Goal: Task Accomplishment & Management: Manage account settings

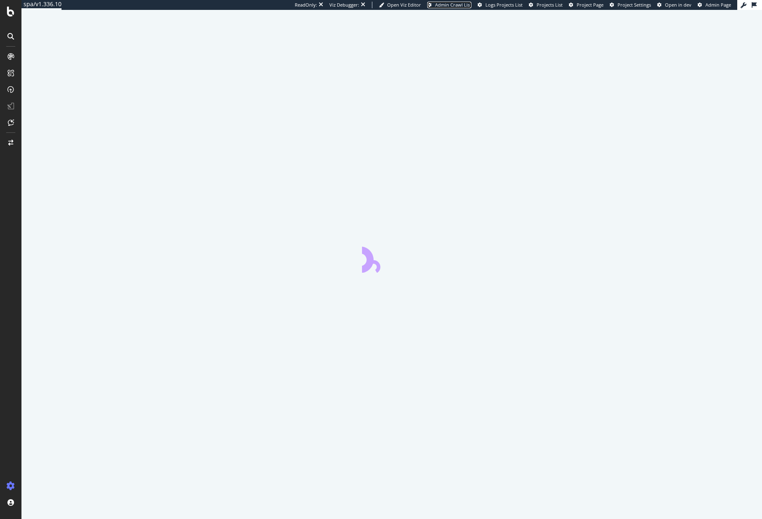
click at [449, 3] on span "Admin Crawl List" at bounding box center [453, 5] width 36 height 6
click at [435, 4] on span "Admin Crawl List" at bounding box center [453, 5] width 36 height 6
